Goal: Task Accomplishment & Management: Complete application form

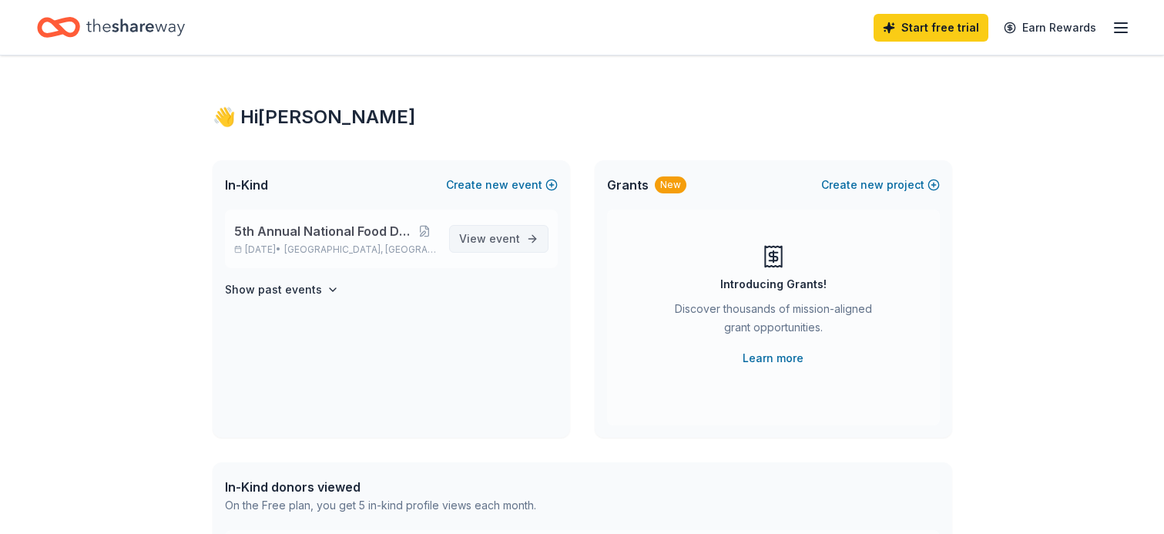
click at [487, 240] on span "View event" at bounding box center [489, 239] width 61 height 18
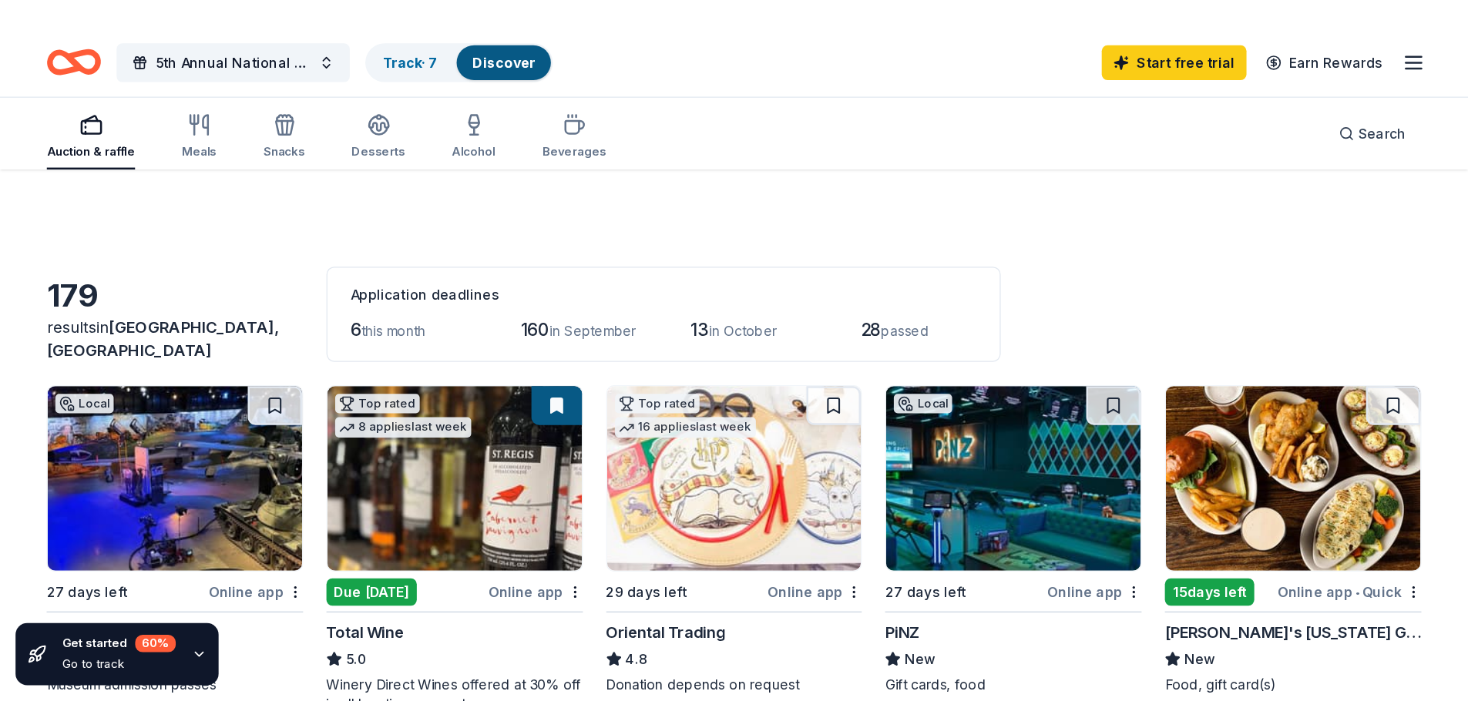
scroll to position [154, 0]
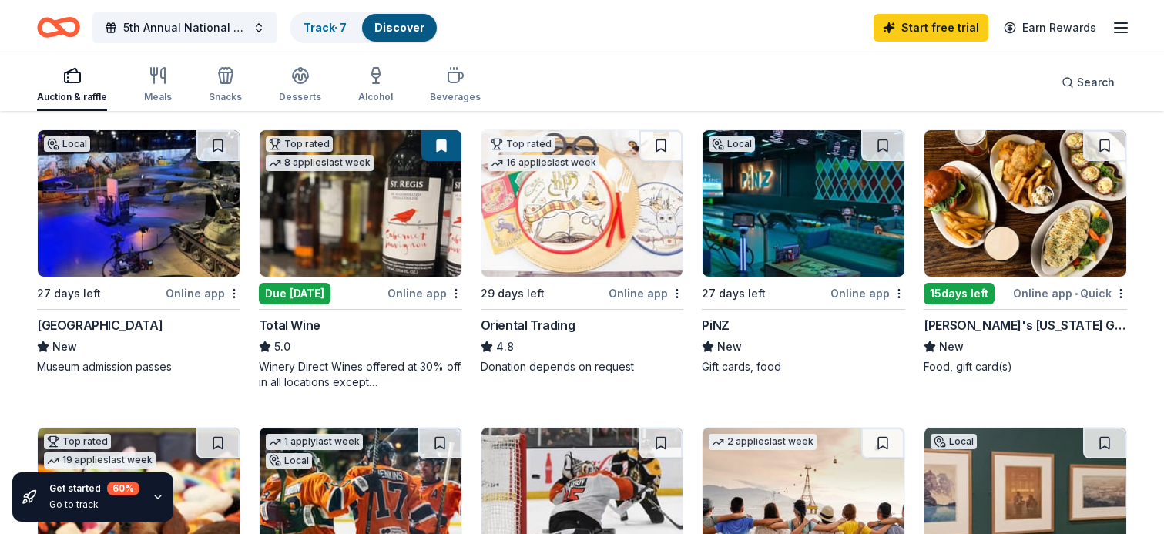
click at [159, 329] on div "[GEOGRAPHIC_DATA]" at bounding box center [100, 325] width 126 height 18
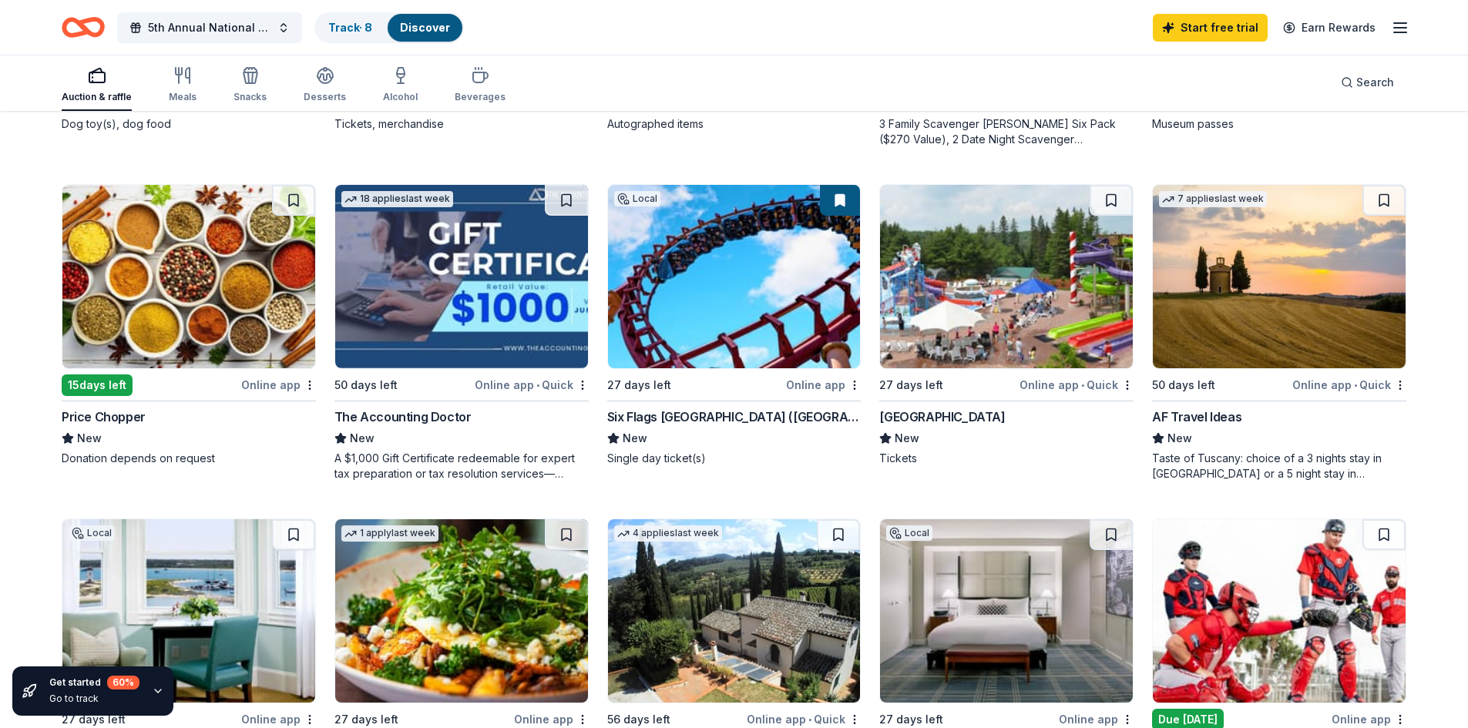
scroll to position [770, 0]
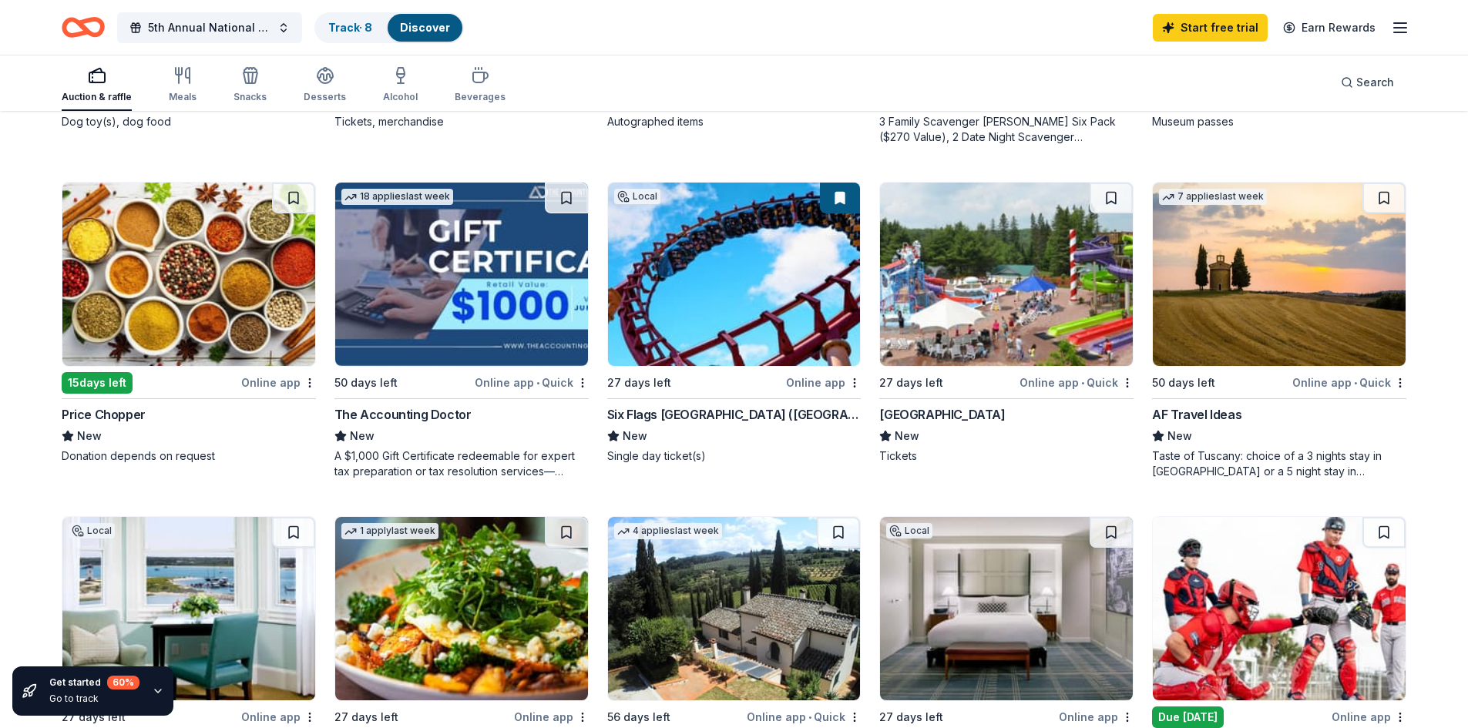
click at [703, 413] on div "Six Flags [GEOGRAPHIC_DATA] ([GEOGRAPHIC_DATA])" at bounding box center [734, 414] width 254 height 18
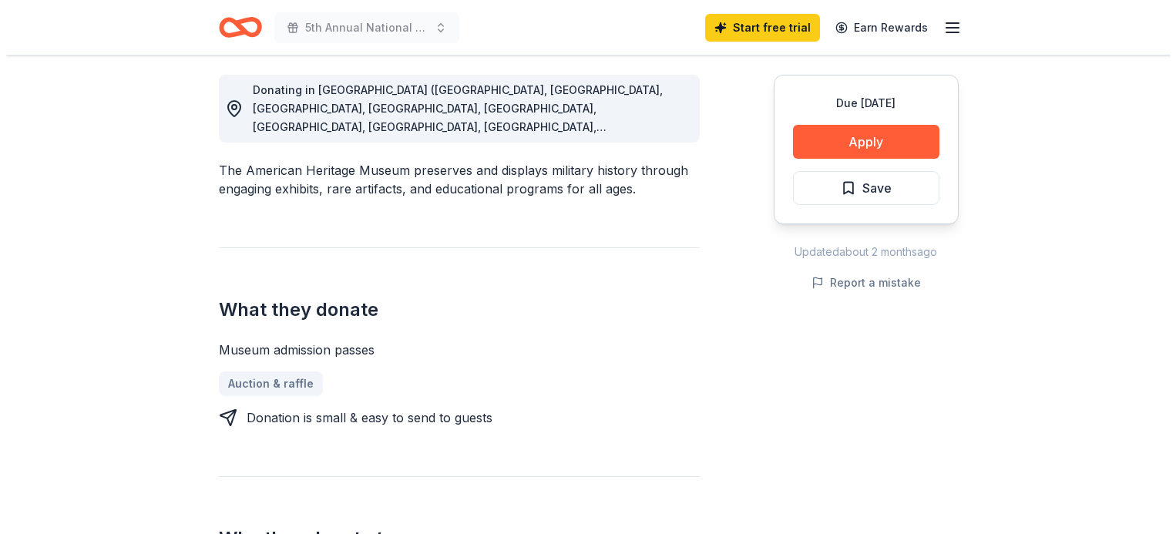
scroll to position [462, 0]
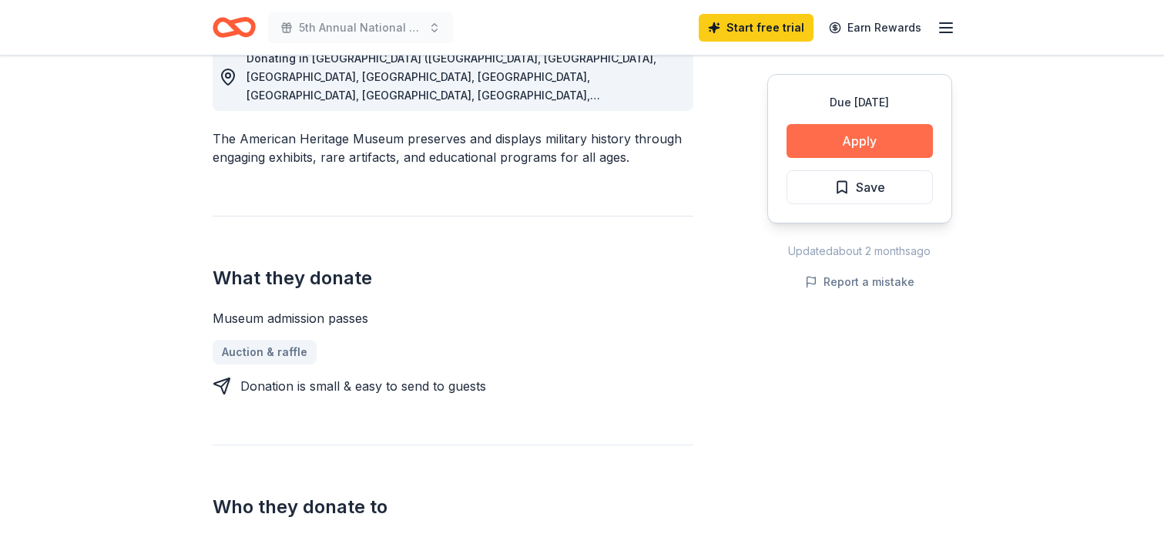
click at [864, 137] on button "Apply" at bounding box center [860, 141] width 146 height 34
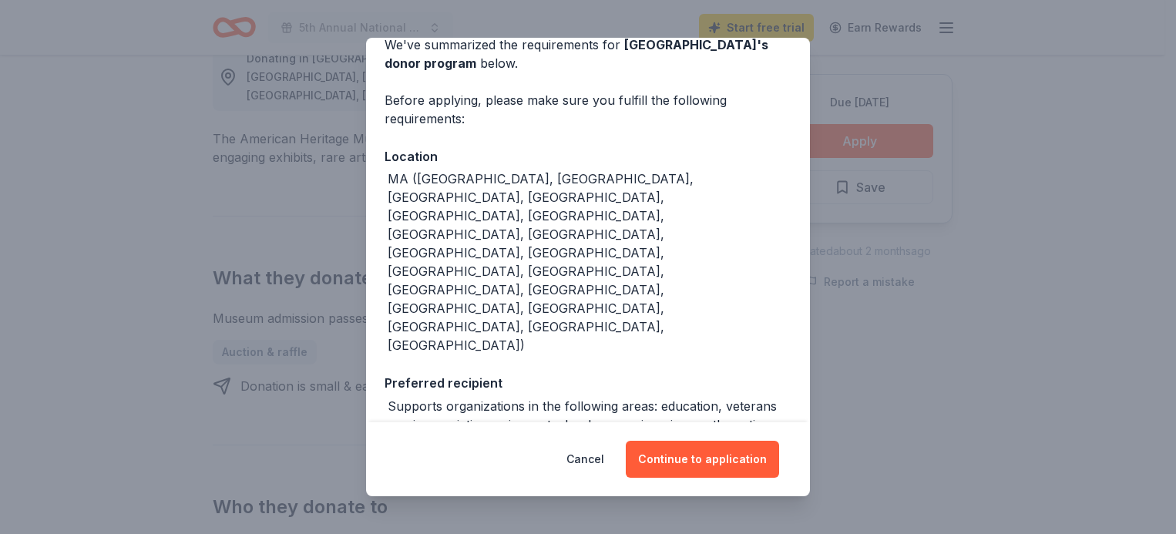
scroll to position [139, 0]
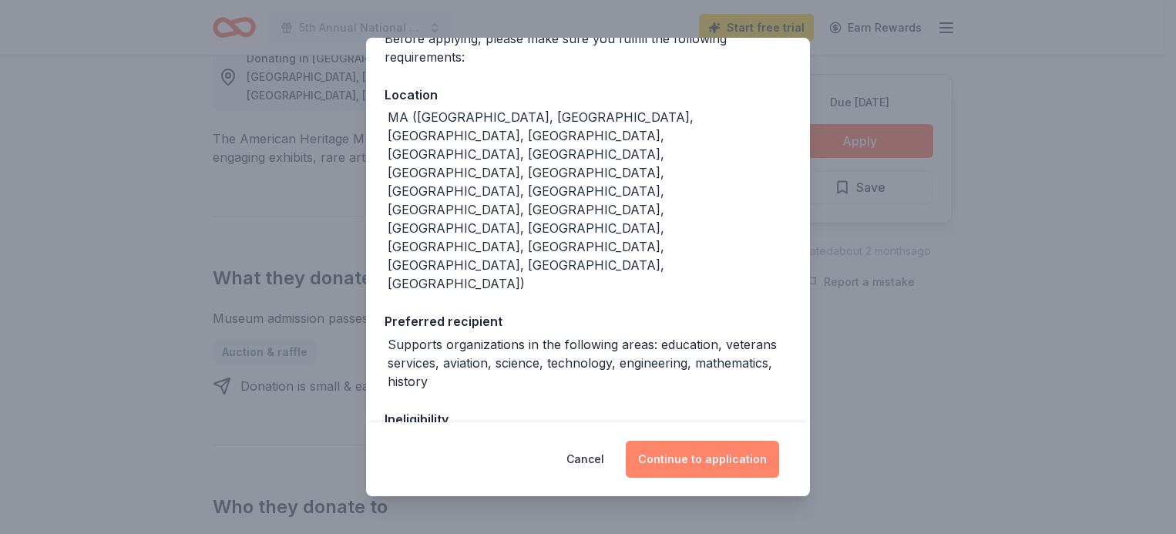
click at [705, 465] on button "Continue to application" at bounding box center [702, 459] width 153 height 37
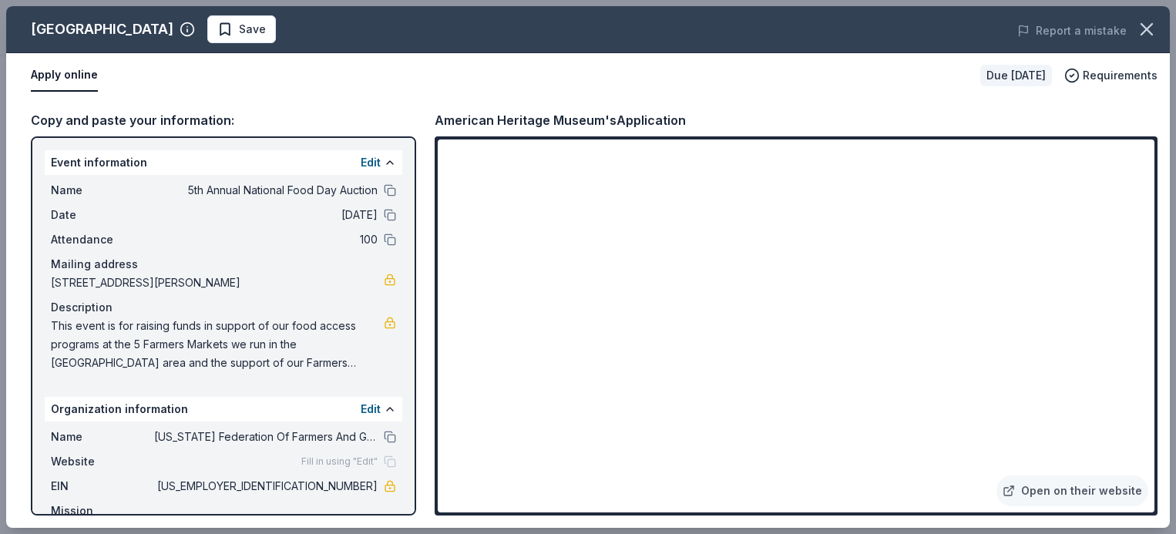
drag, startPoint x: 45, startPoint y: 327, endPoint x: 59, endPoint y: 327, distance: 13.9
click at [59, 327] on div "Name 5th Annual National Food Day Auction Date 10/24/25 Attendance 100 Mailing …" at bounding box center [223, 276] width 357 height 203
click at [52, 326] on span "This event is for raising funds in support of our food access programs at the 5…" at bounding box center [217, 344] width 333 height 55
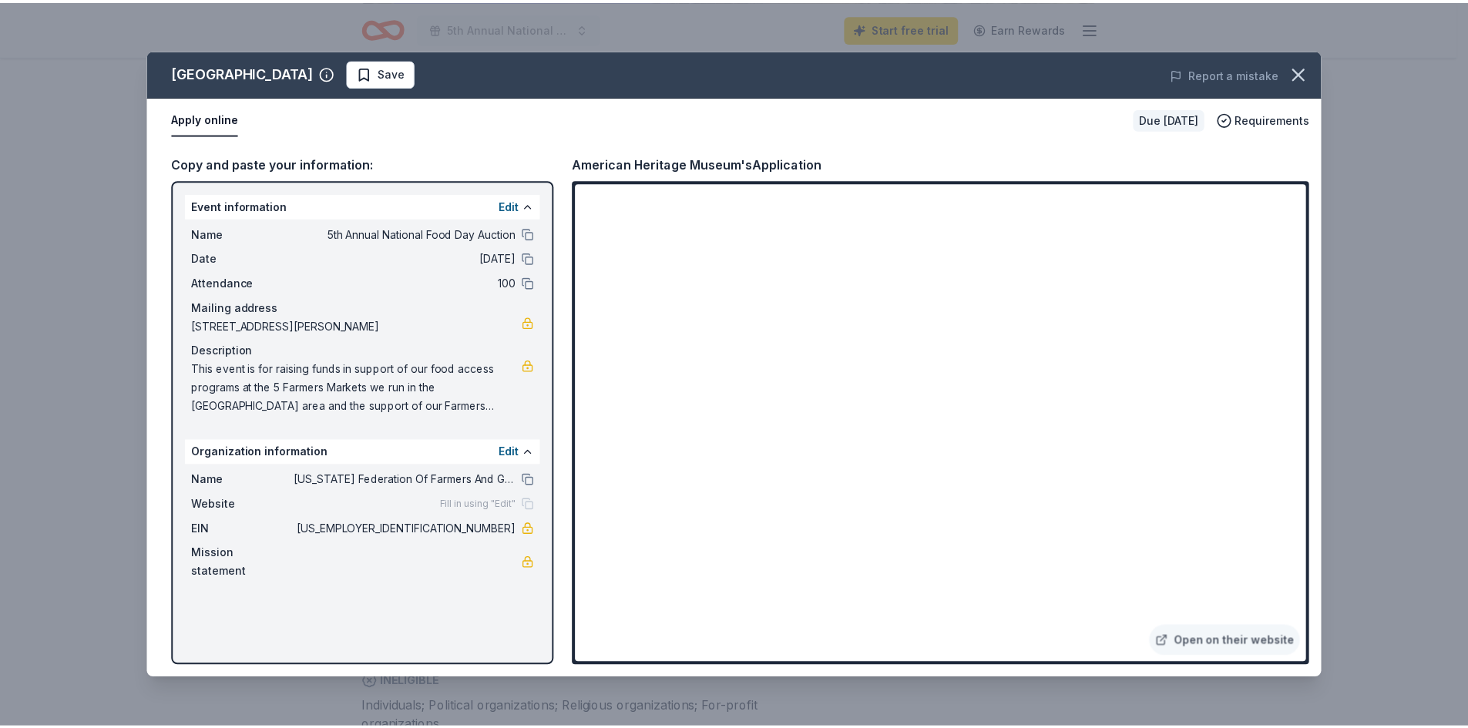
scroll to position [0, 0]
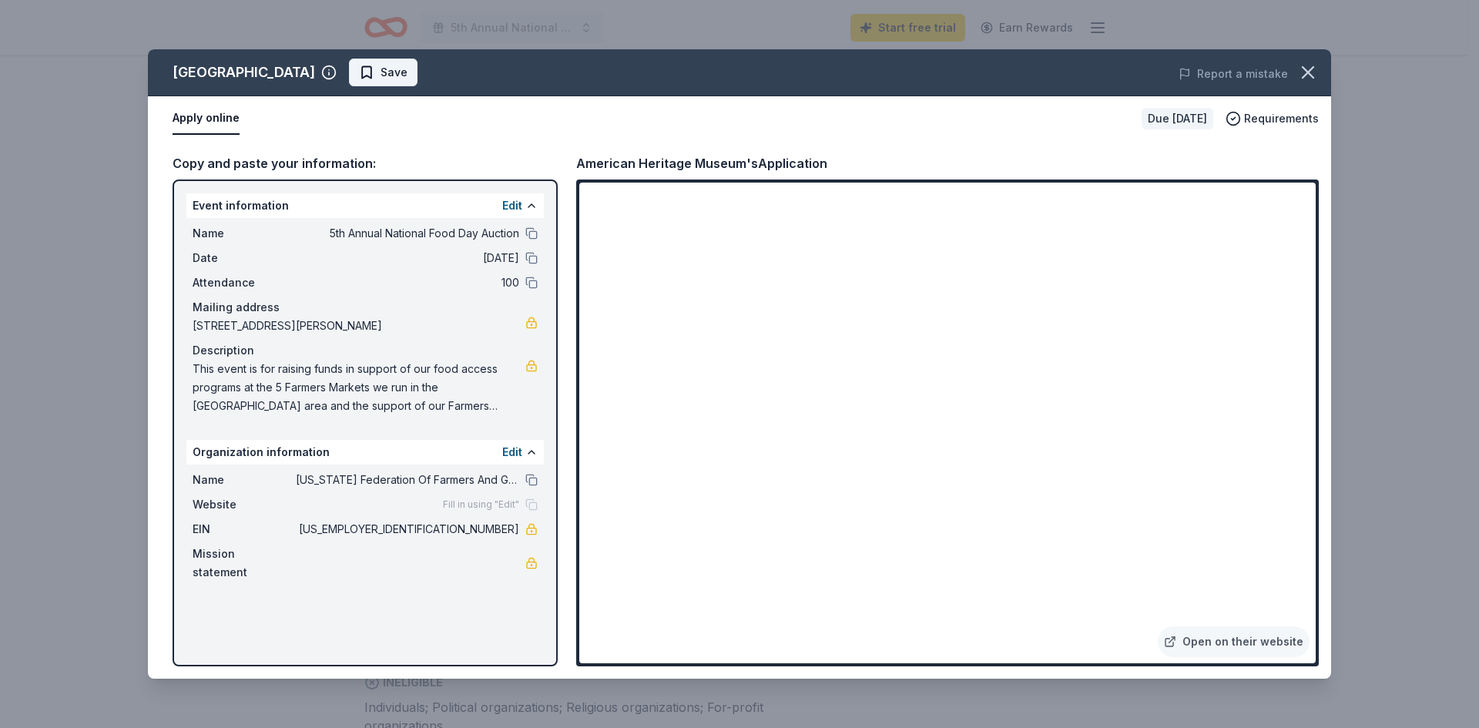
click at [408, 78] on span "Save" at bounding box center [394, 72] width 27 height 18
click at [1163, 74] on icon "button" at bounding box center [1308, 73] width 22 height 22
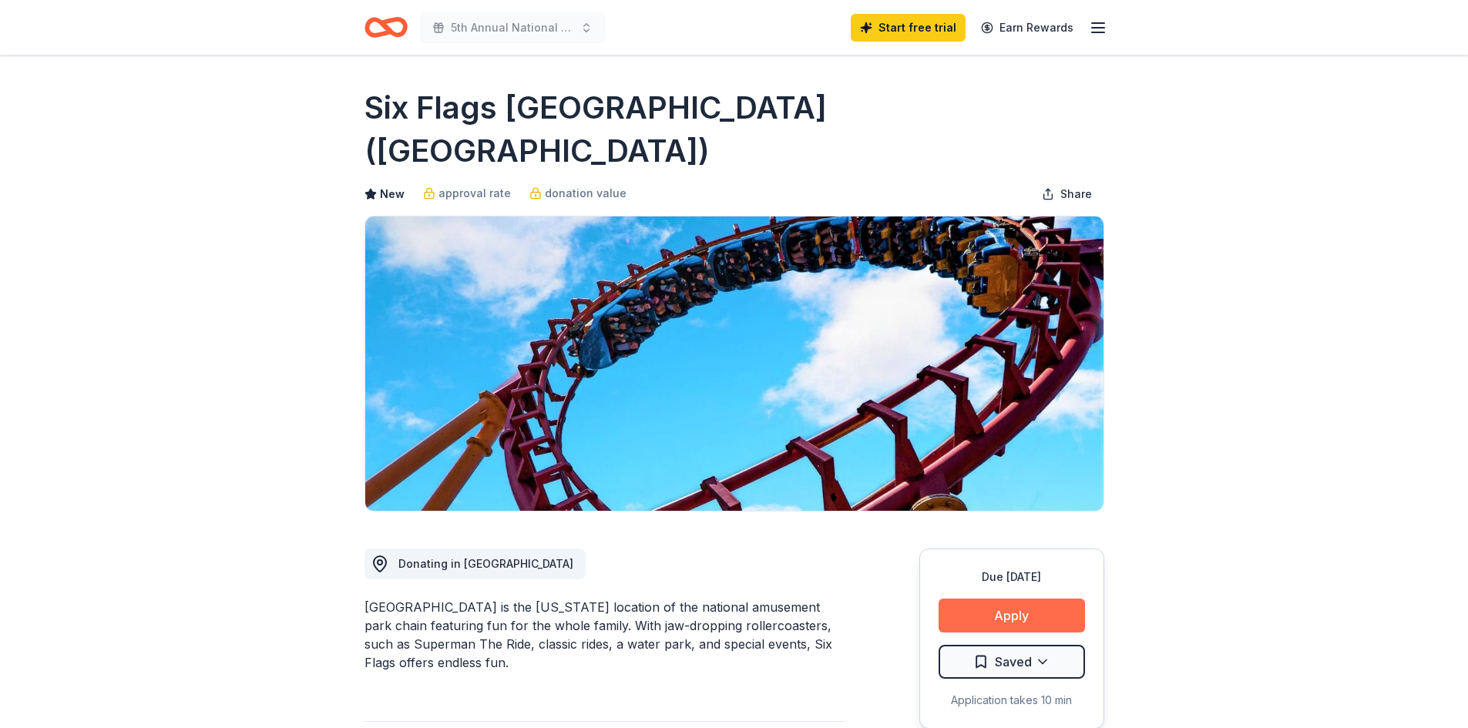
click at [1003, 599] on button "Apply" at bounding box center [1011, 616] width 146 height 34
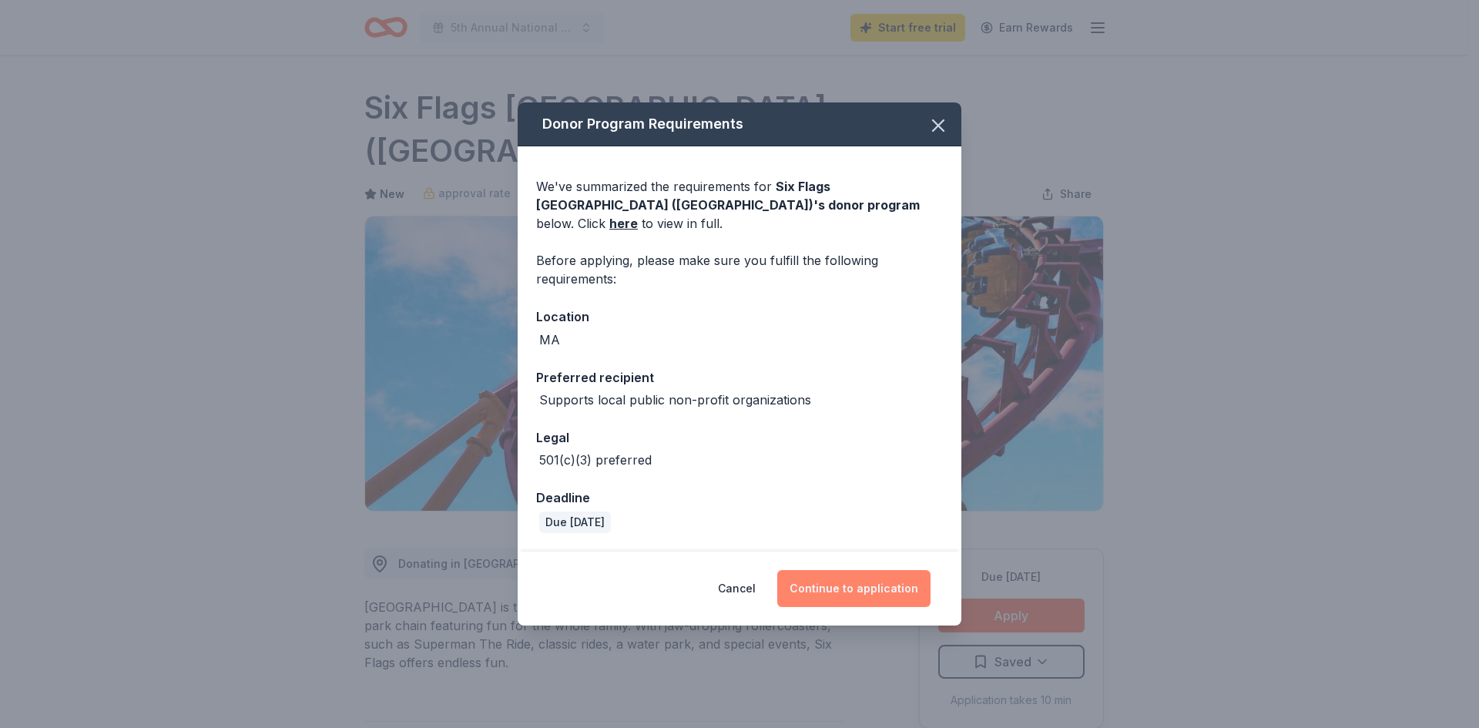
click at [866, 579] on button "Continue to application" at bounding box center [853, 588] width 153 height 37
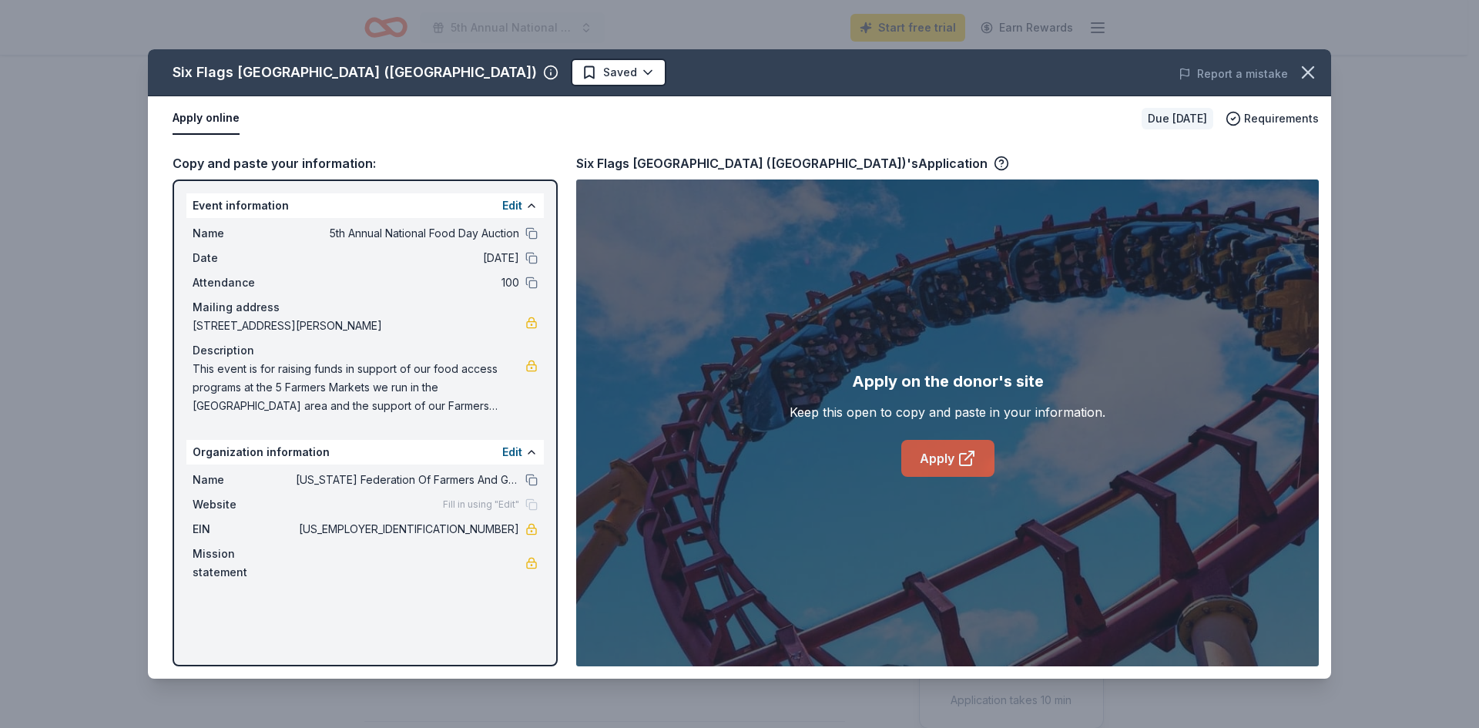
click at [940, 456] on link "Apply" at bounding box center [947, 458] width 93 height 37
click at [928, 449] on link "Apply" at bounding box center [947, 458] width 93 height 37
click at [921, 458] on link "Apply" at bounding box center [947, 458] width 93 height 37
click at [942, 456] on link "Apply" at bounding box center [947, 458] width 93 height 37
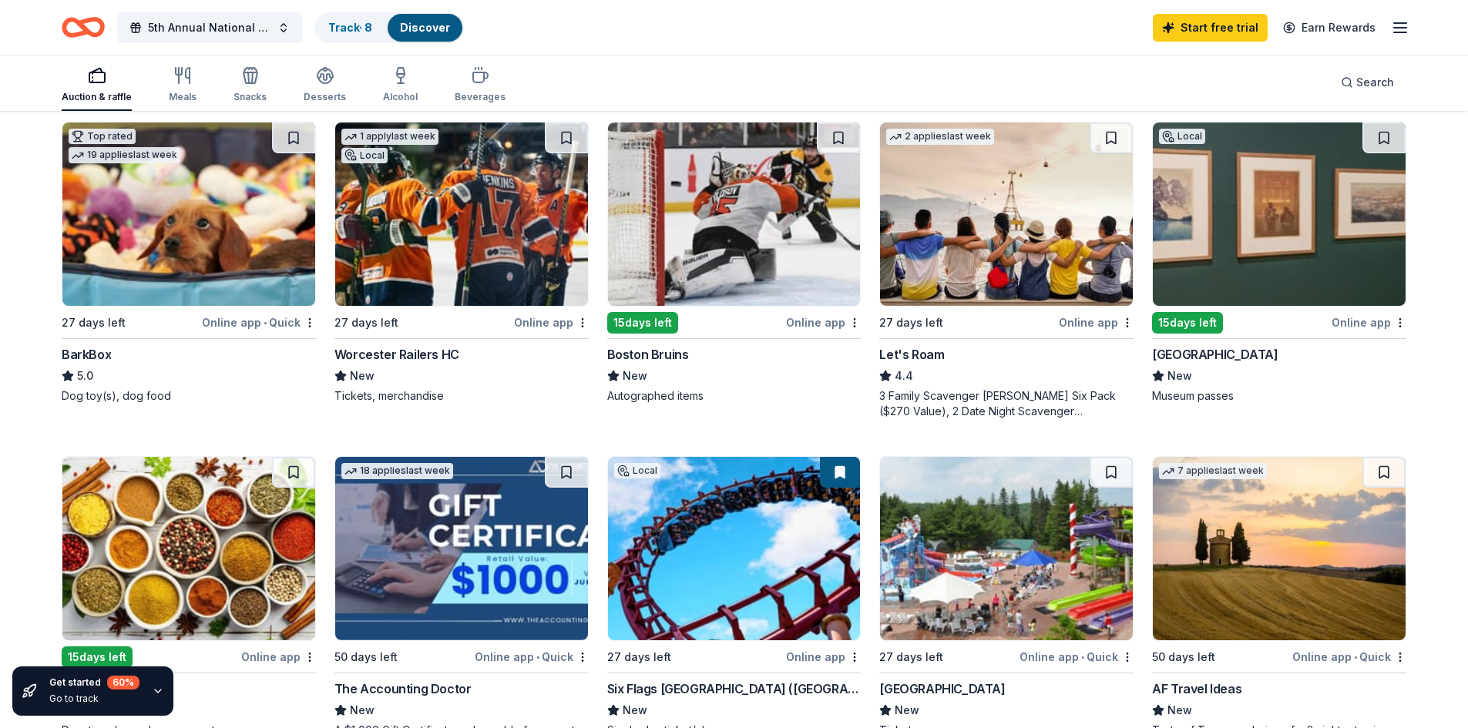
scroll to position [462, 0]
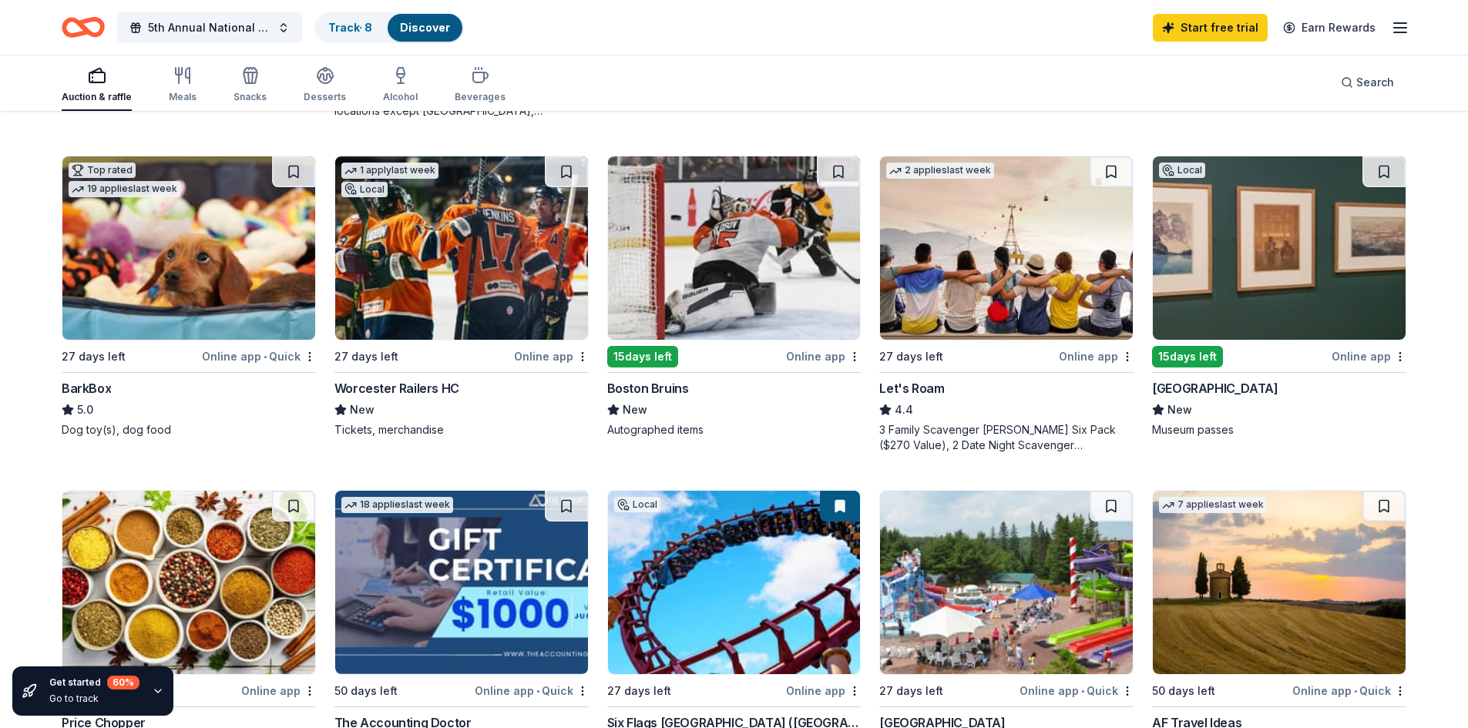
click at [728, 288] on img at bounding box center [734, 247] width 253 height 183
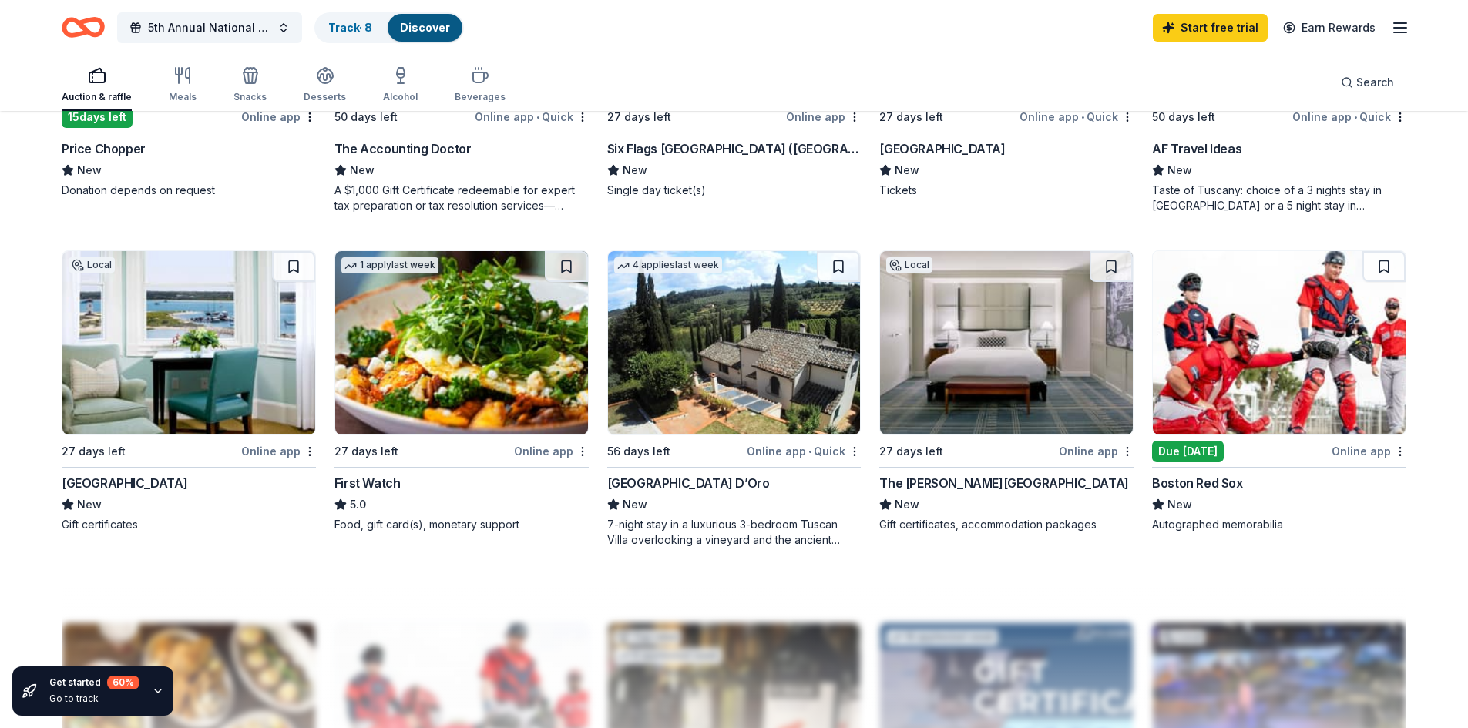
scroll to position [1079, 0]
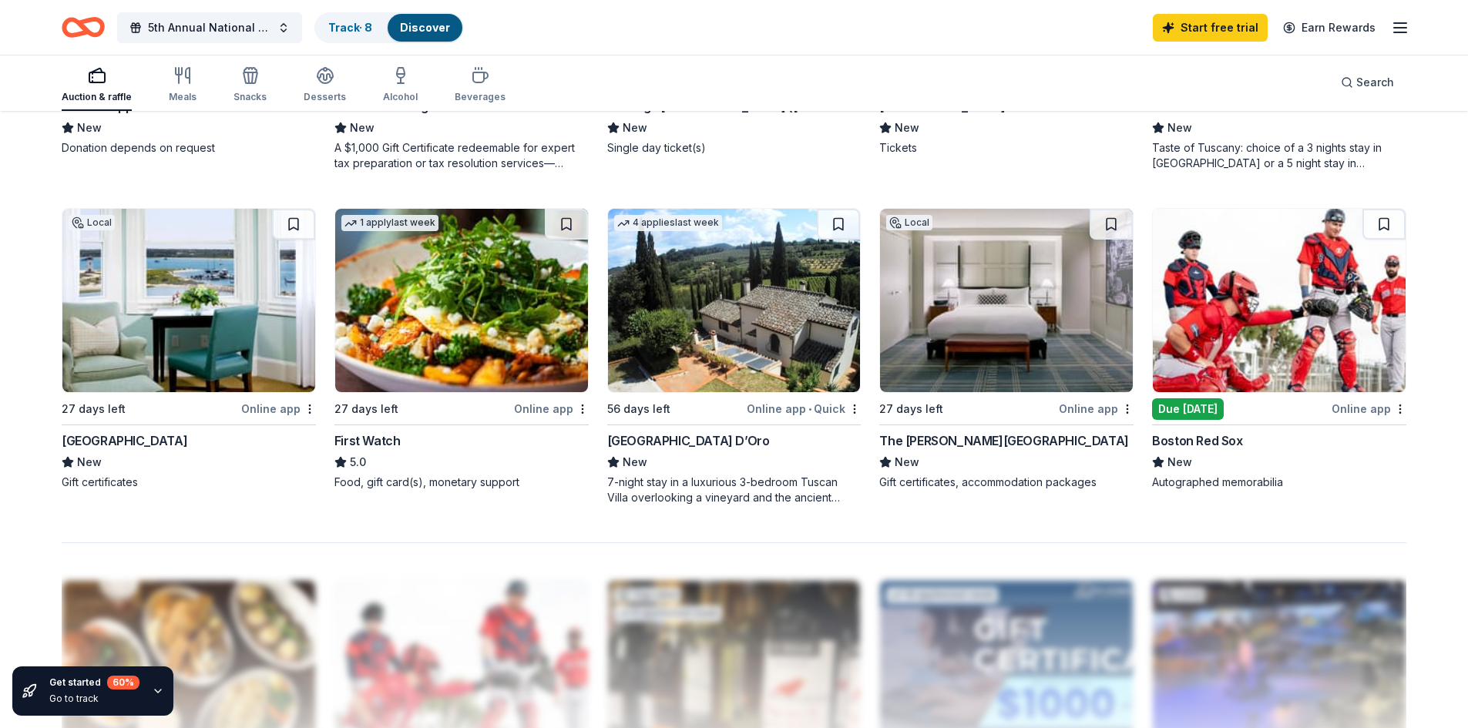
click at [218, 321] on img at bounding box center [188, 300] width 253 height 183
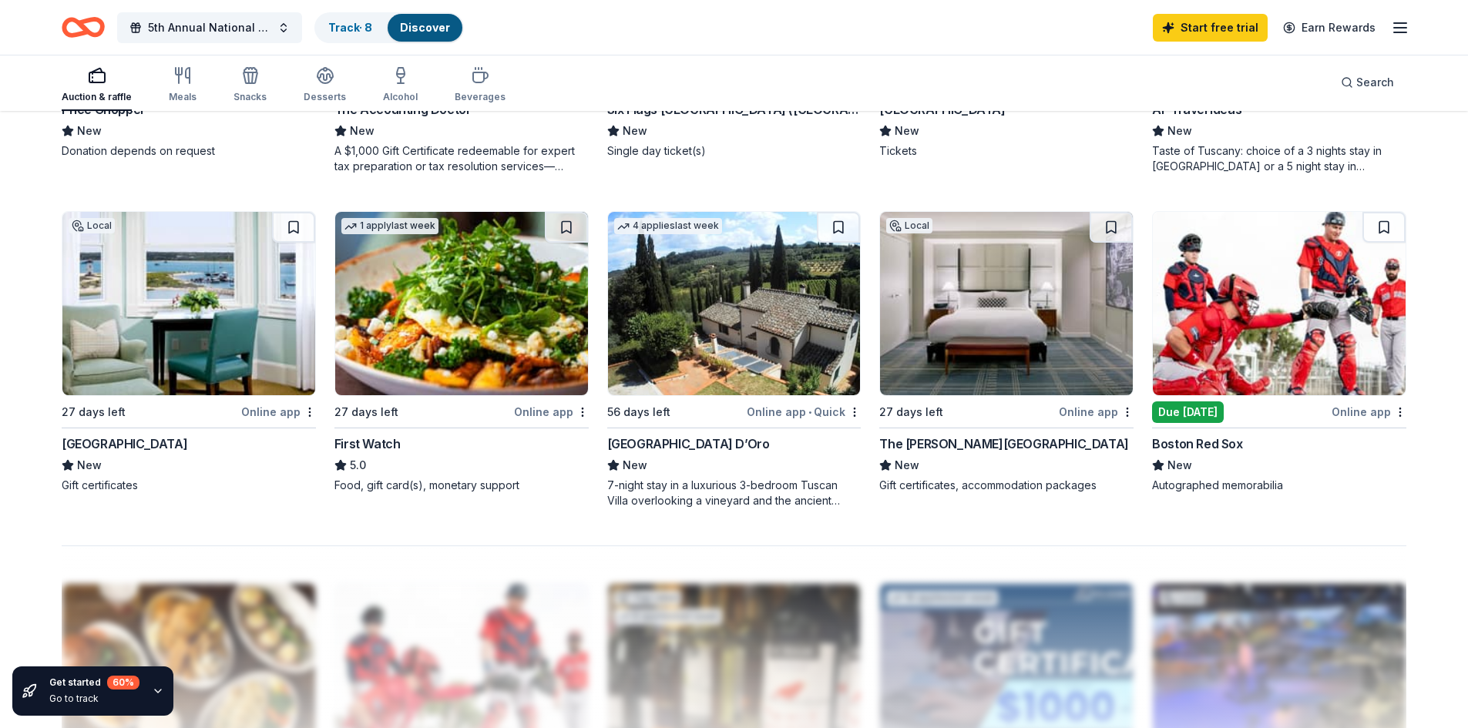
scroll to position [1002, 0]
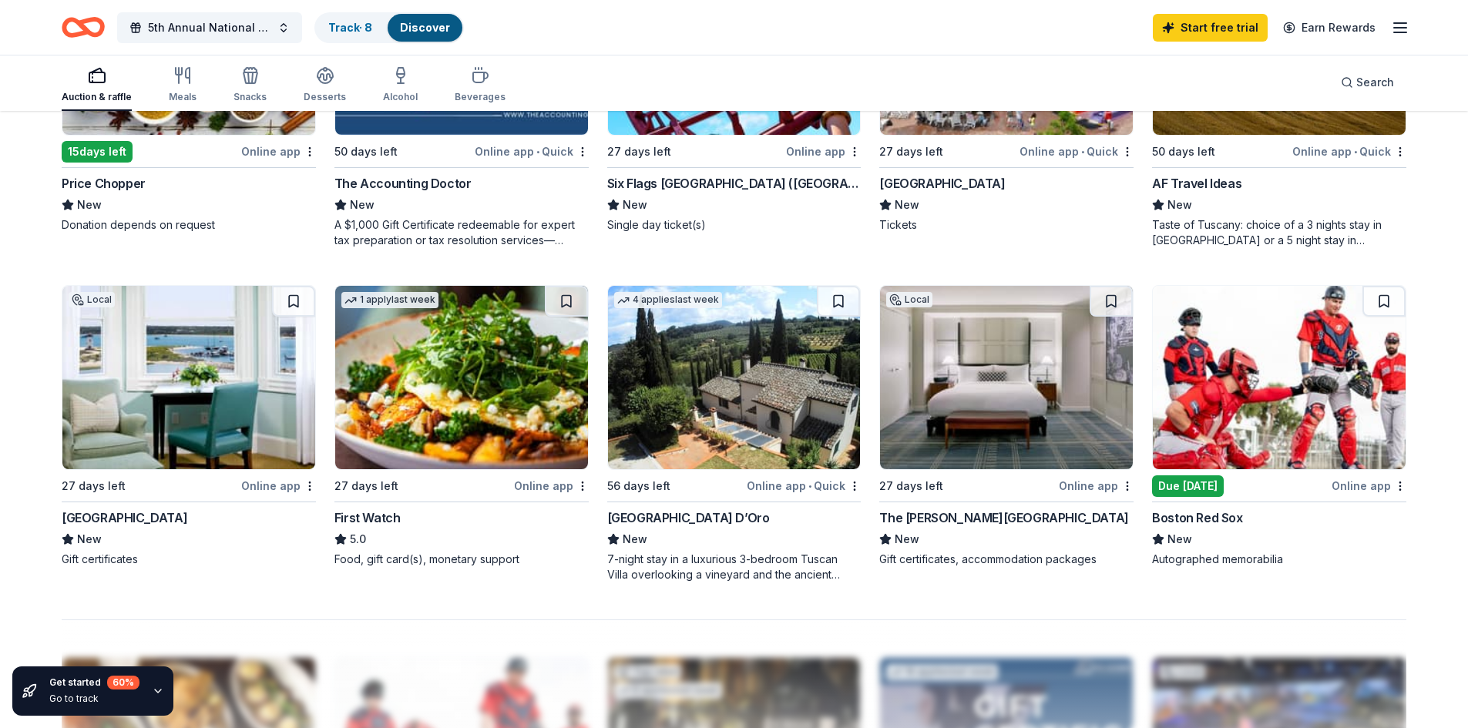
click at [414, 515] on div "First Watch" at bounding box center [461, 517] width 254 height 18
click at [930, 510] on div "The [PERSON_NAME][GEOGRAPHIC_DATA]" at bounding box center [1003, 517] width 249 height 18
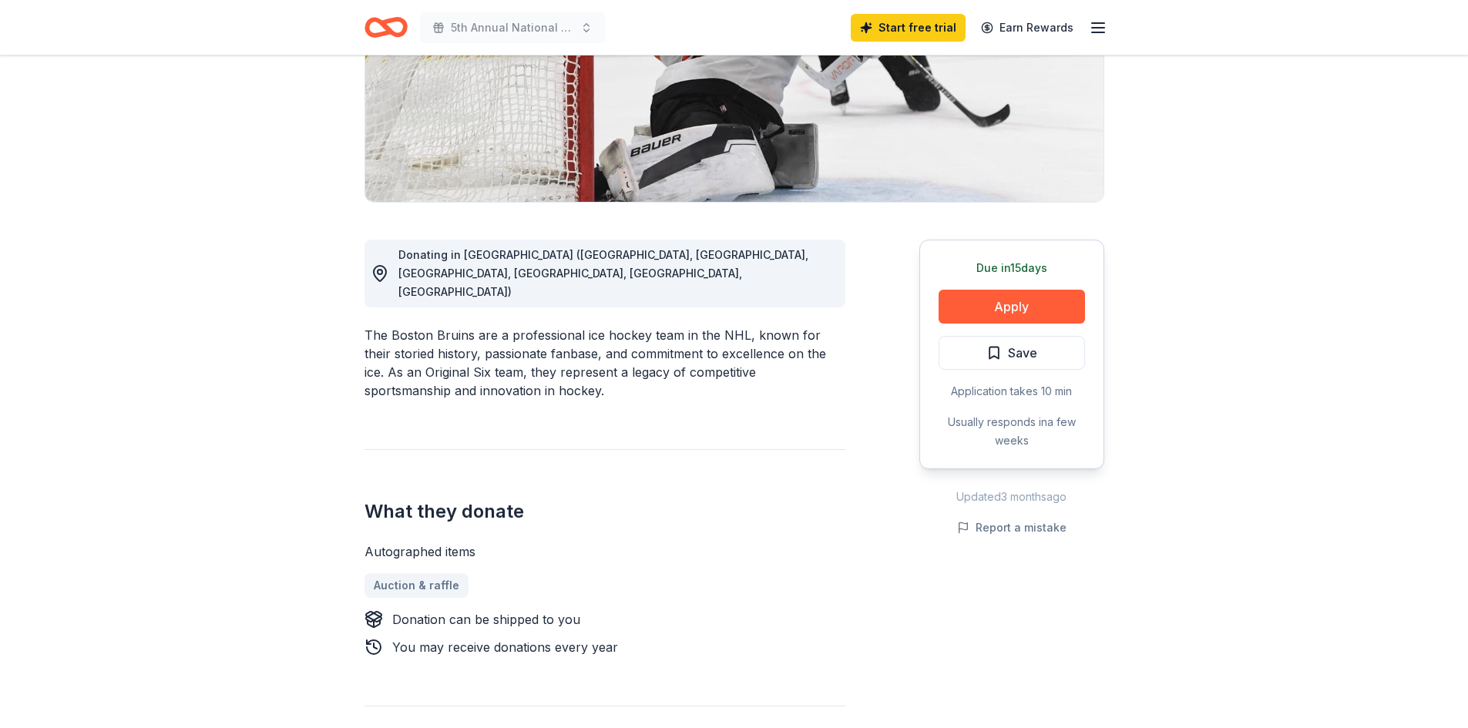
scroll to position [308, 0]
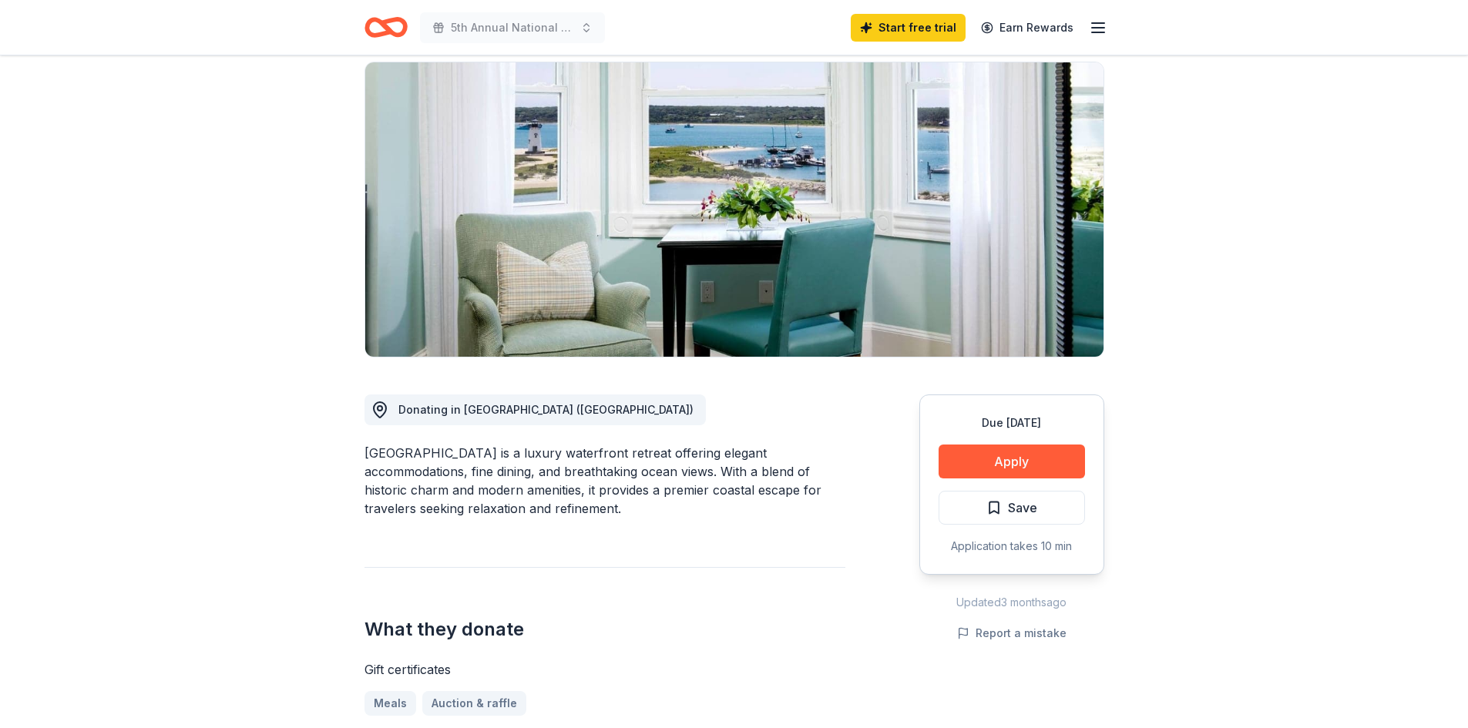
scroll to position [77, 0]
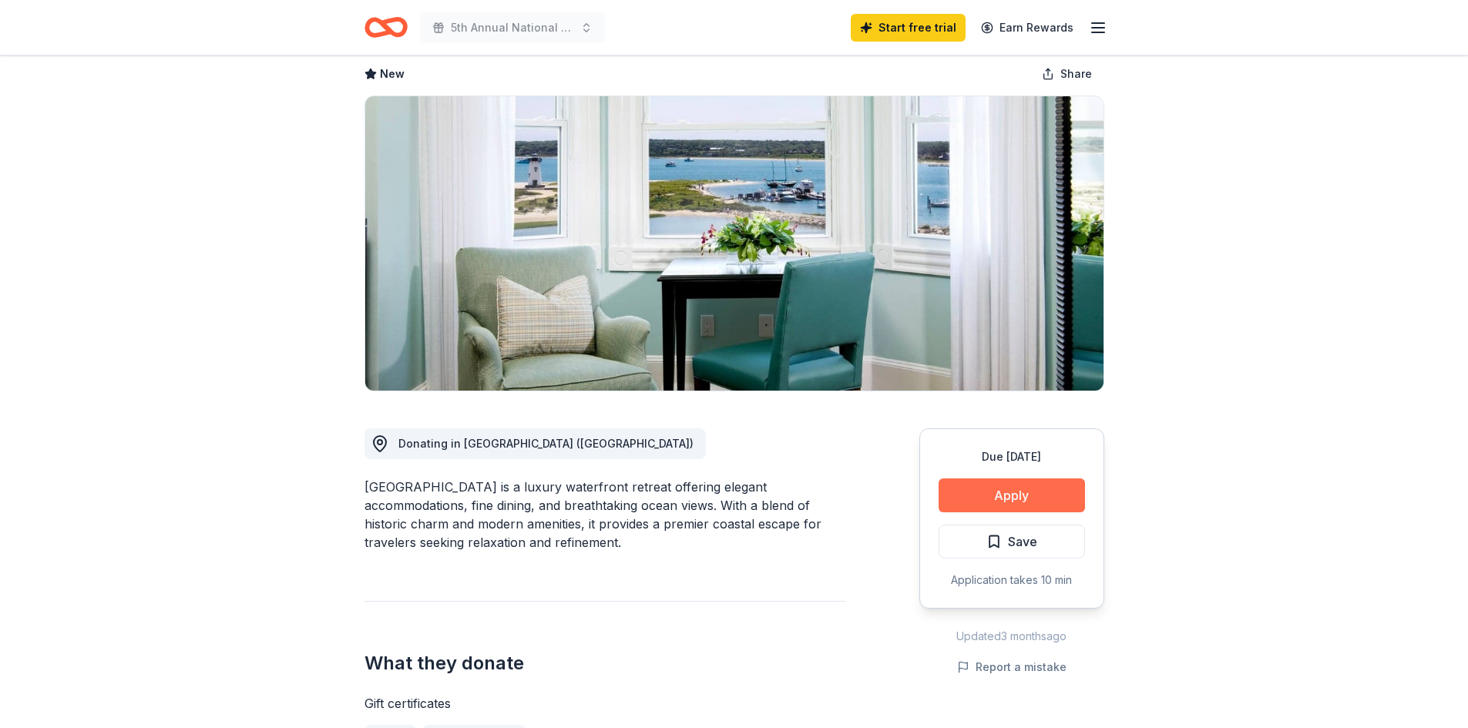
click at [1025, 488] on button "Apply" at bounding box center [1011, 495] width 146 height 34
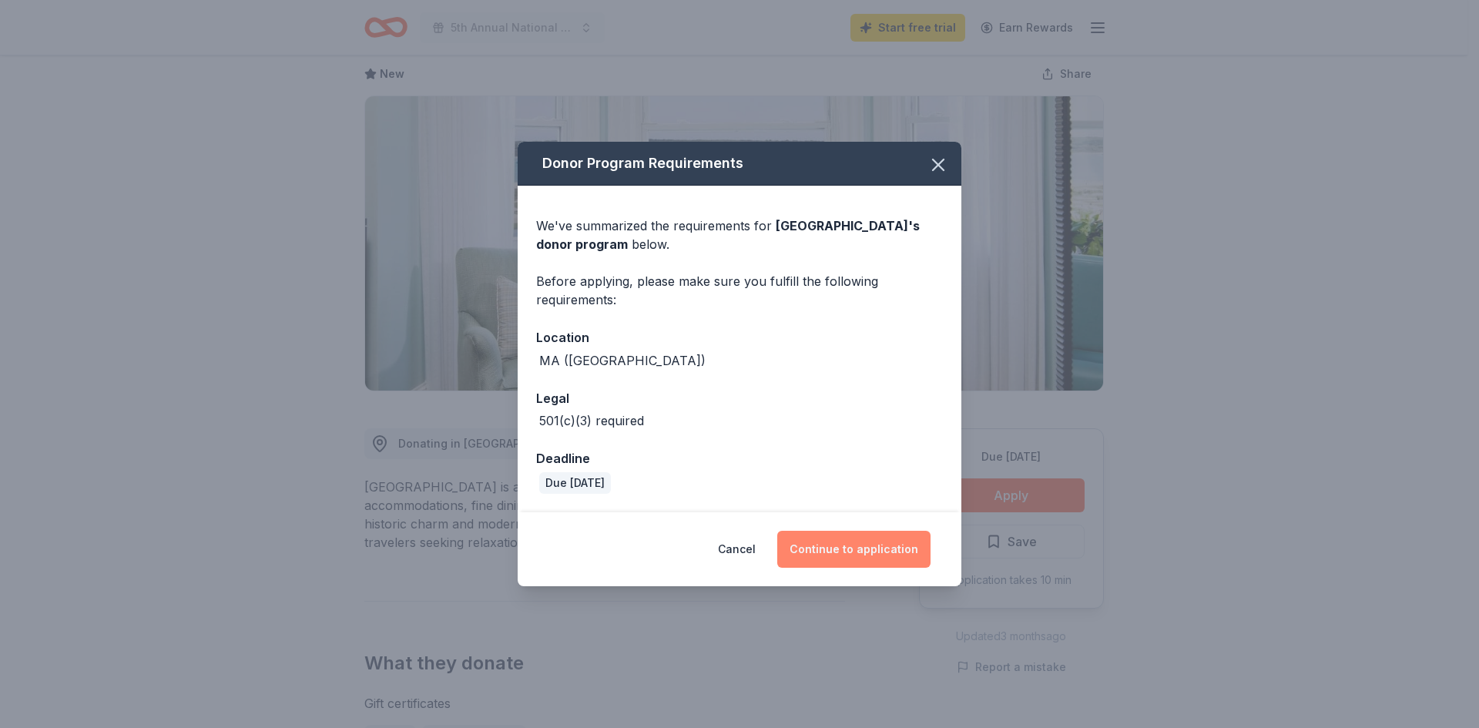
click at [862, 555] on button "Continue to application" at bounding box center [853, 549] width 153 height 37
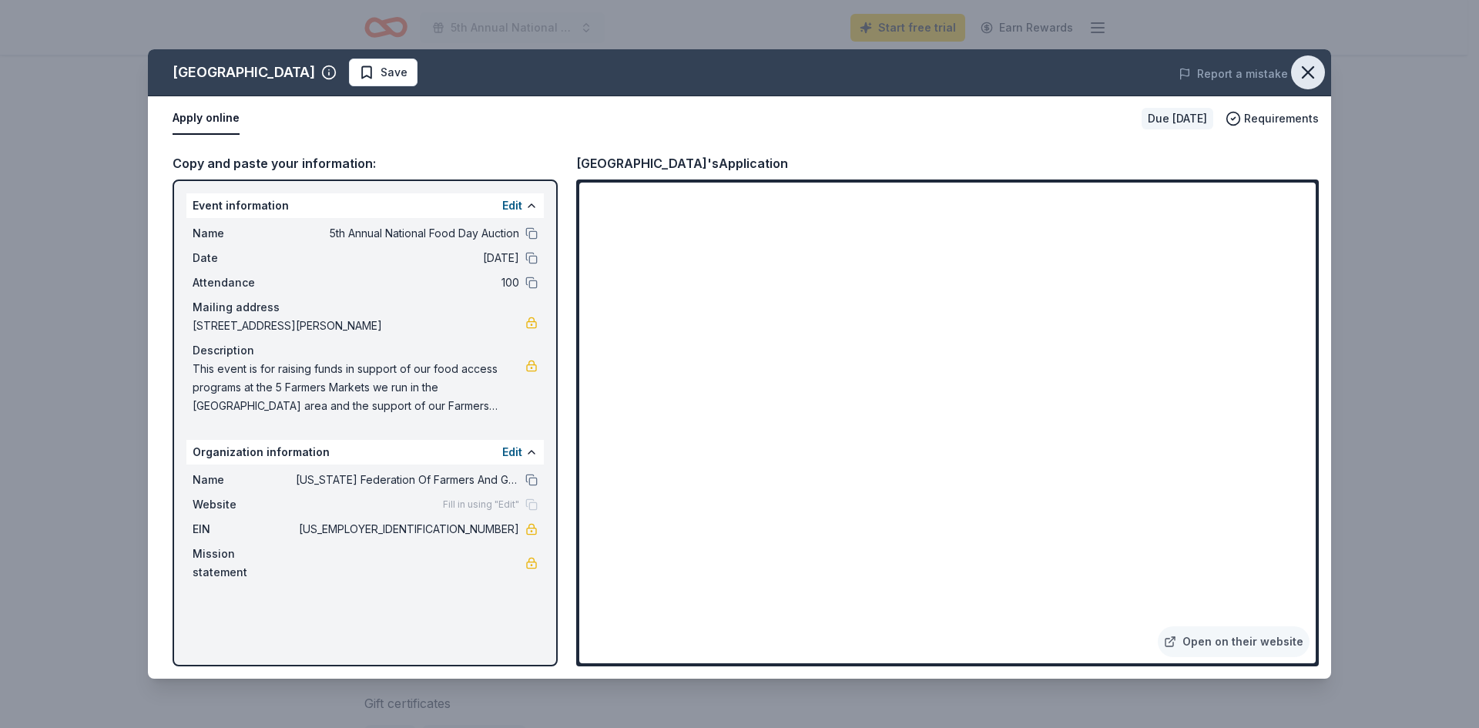
click at [1315, 74] on icon "button" at bounding box center [1308, 73] width 22 height 22
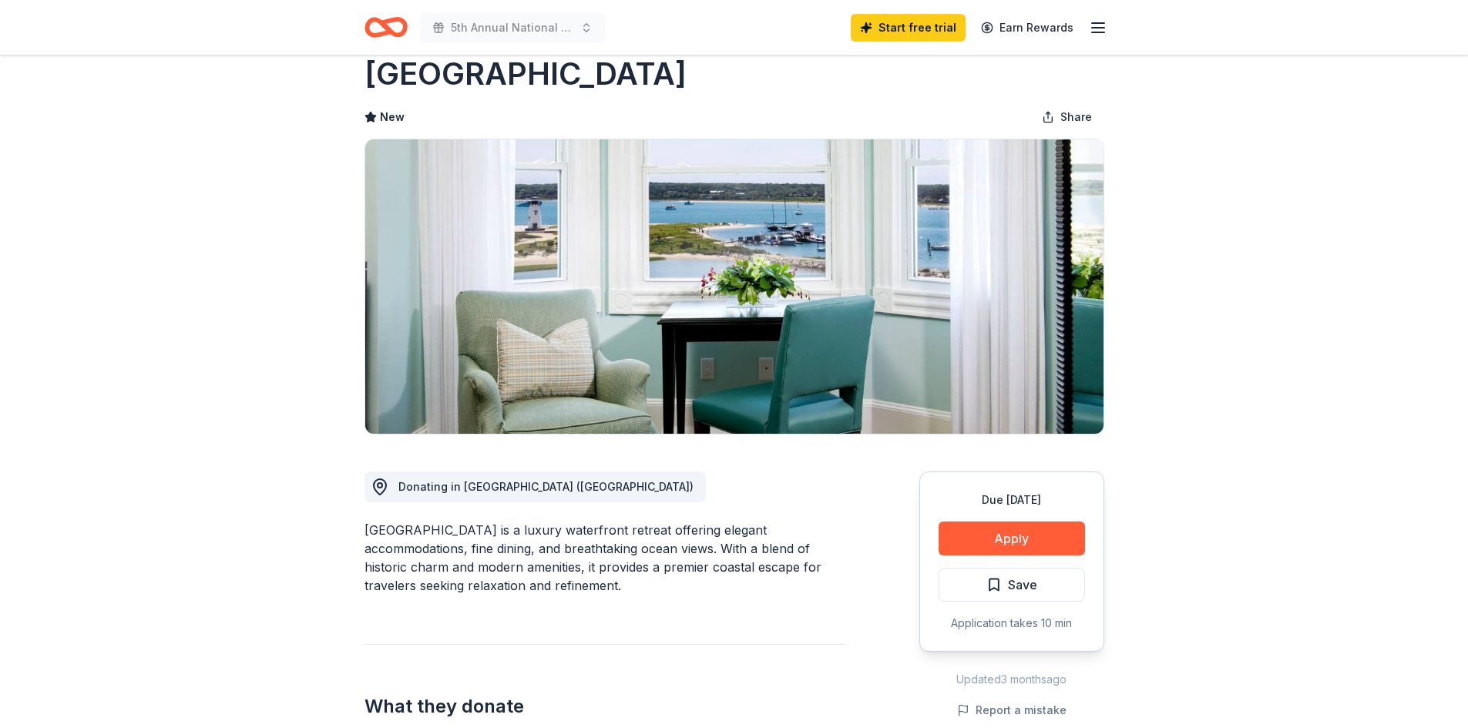
scroll to position [0, 0]
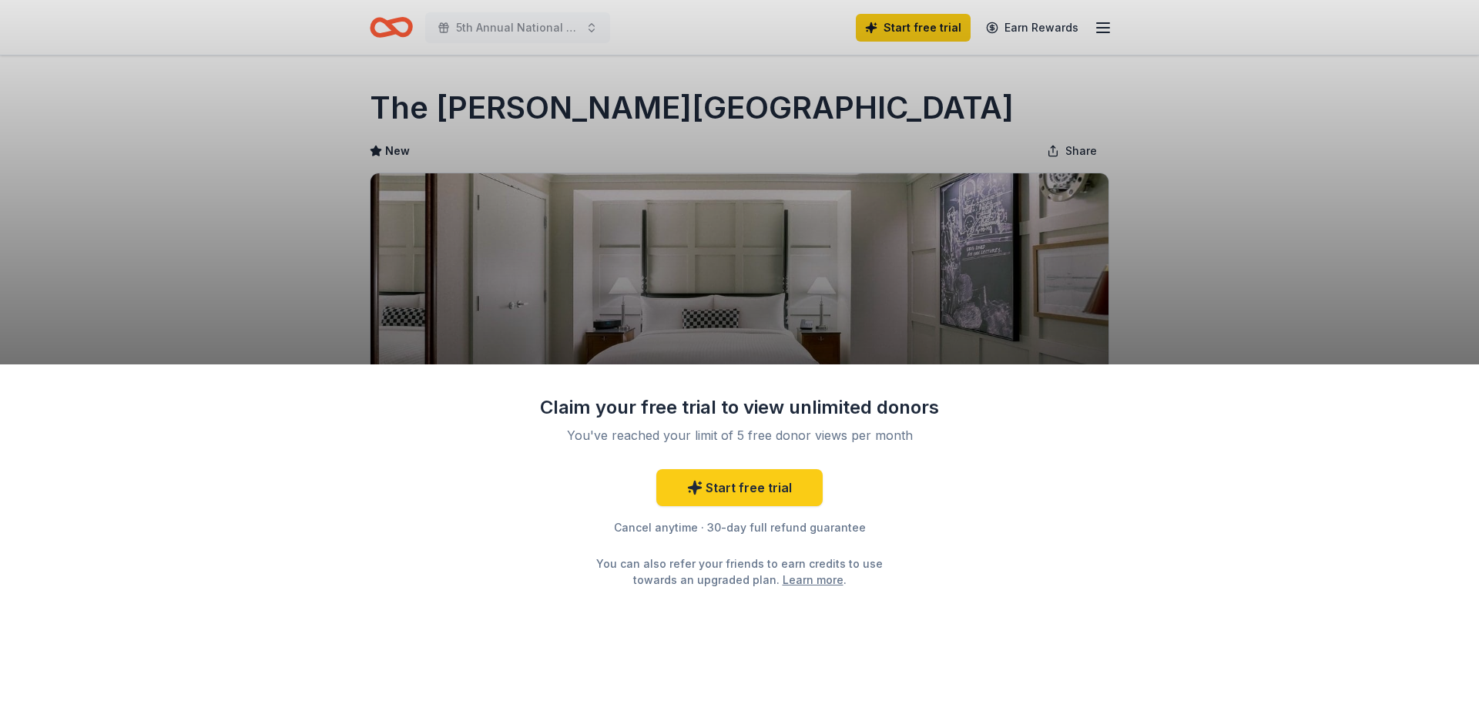
click at [1311, 213] on div "Claim your free trial to view unlimited donors You've reached your limit of 5 f…" at bounding box center [739, 364] width 1479 height 728
